Goal: Information Seeking & Learning: Learn about a topic

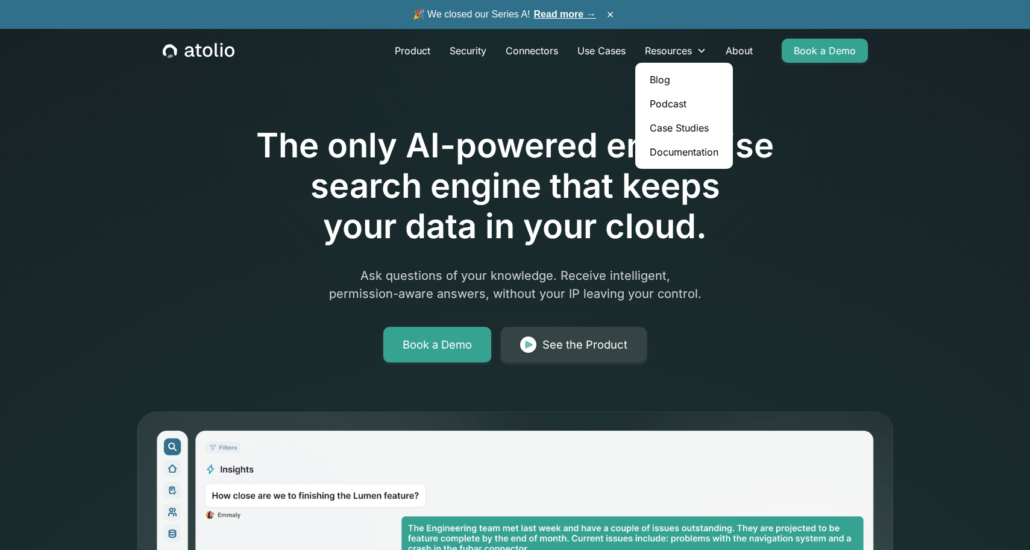
click at [672, 85] on link "Blog" at bounding box center [684, 80] width 88 height 24
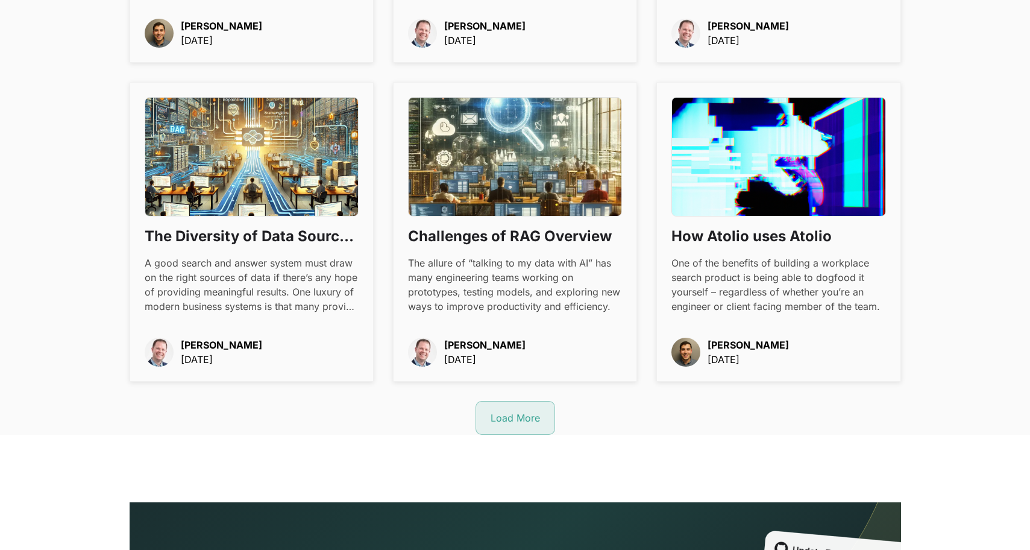
scroll to position [1599, 0]
